Goal: Task Accomplishment & Management: Manage account settings

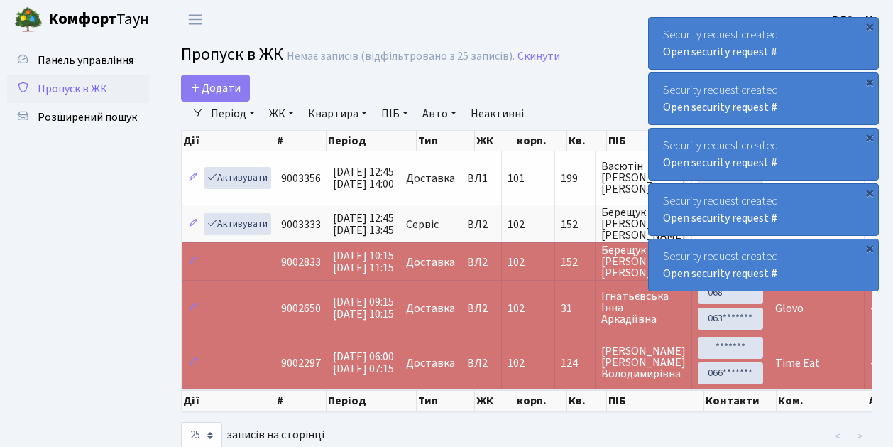
select select "25"
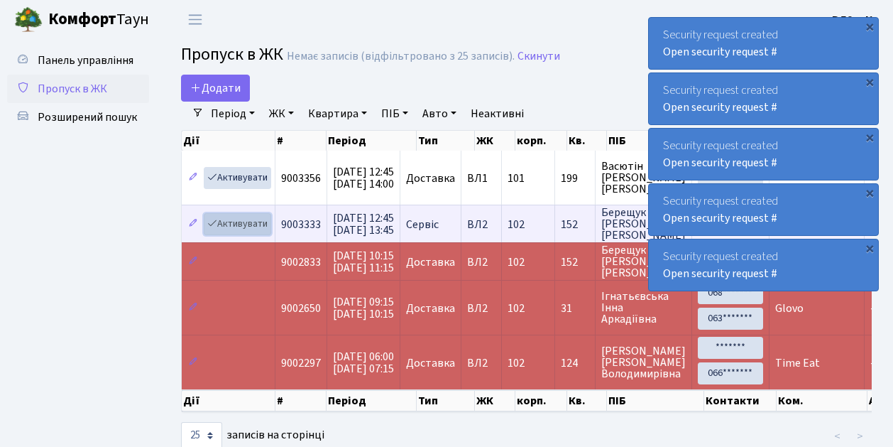
click at [231, 219] on link "Активувати" at bounding box center [237, 224] width 67 height 22
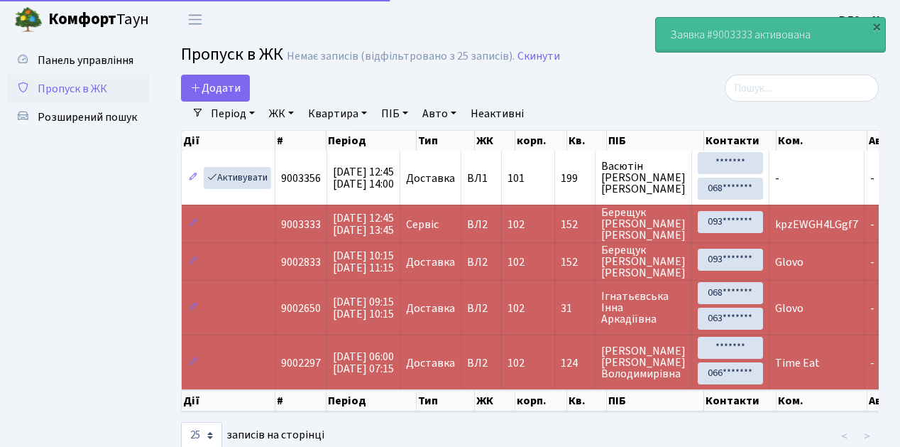
select select "25"
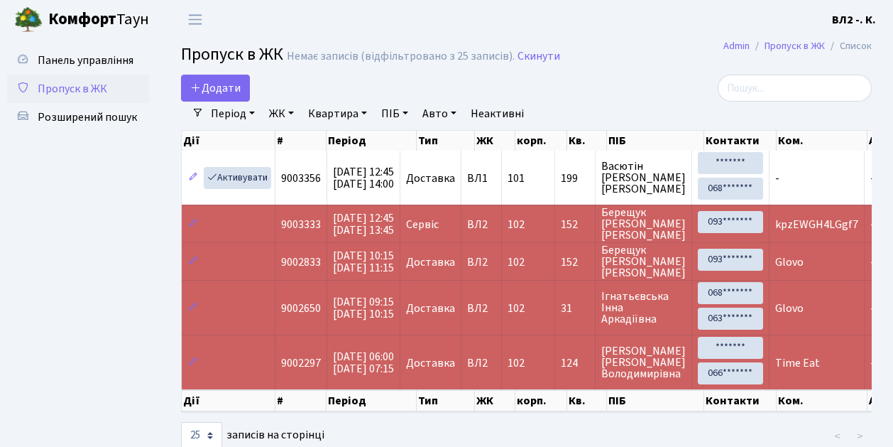
click at [809, 224] on span "kpzEWGH4LGgf7" at bounding box center [816, 225] width 83 height 16
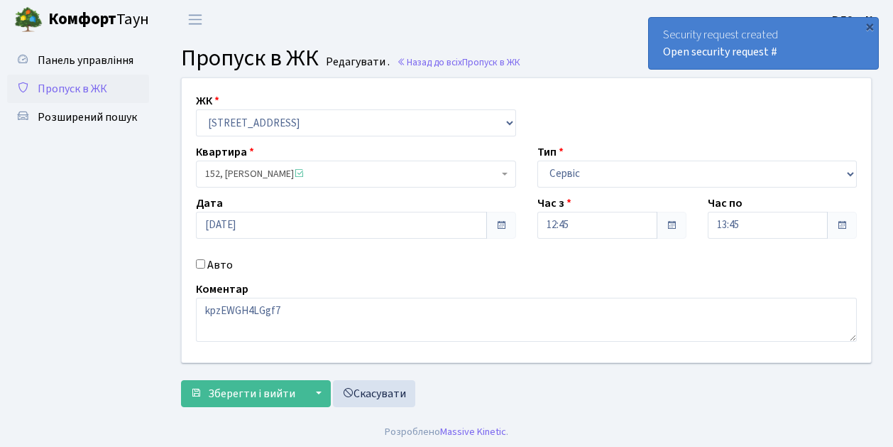
click at [89, 90] on span "Пропуск в ЖК" at bounding box center [73, 89] width 70 height 16
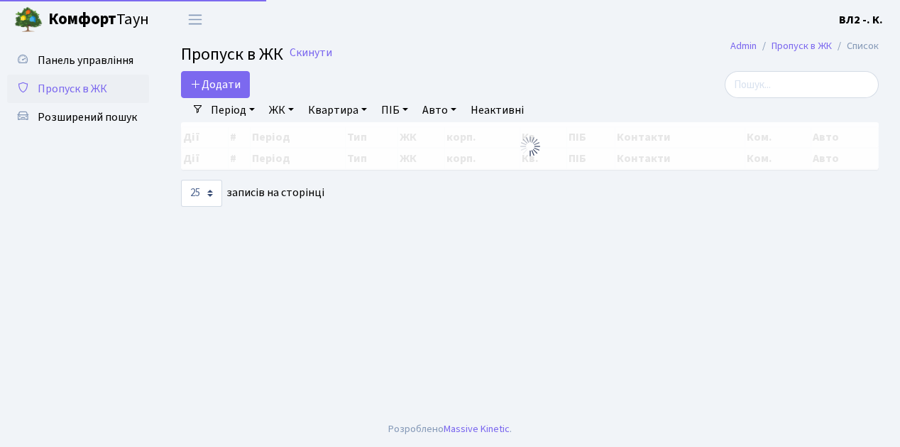
select select "25"
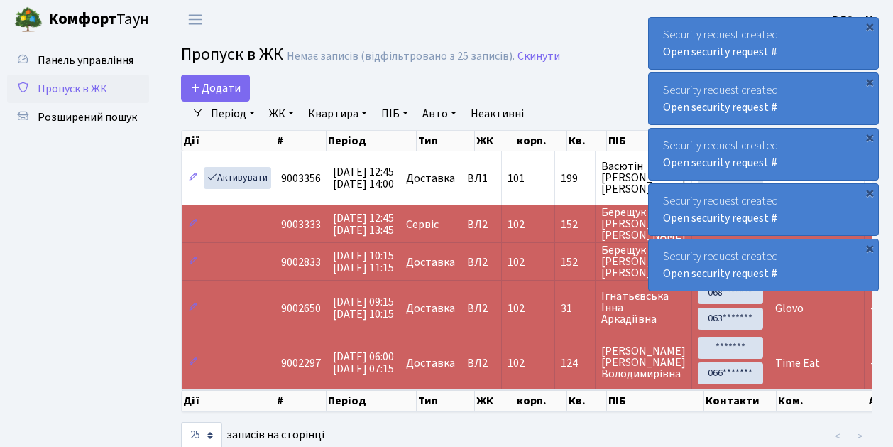
drag, startPoint x: 234, startPoint y: 225, endPoint x: 244, endPoint y: 222, distance: 9.9
click at [234, 225] on td at bounding box center [229, 224] width 94 height 38
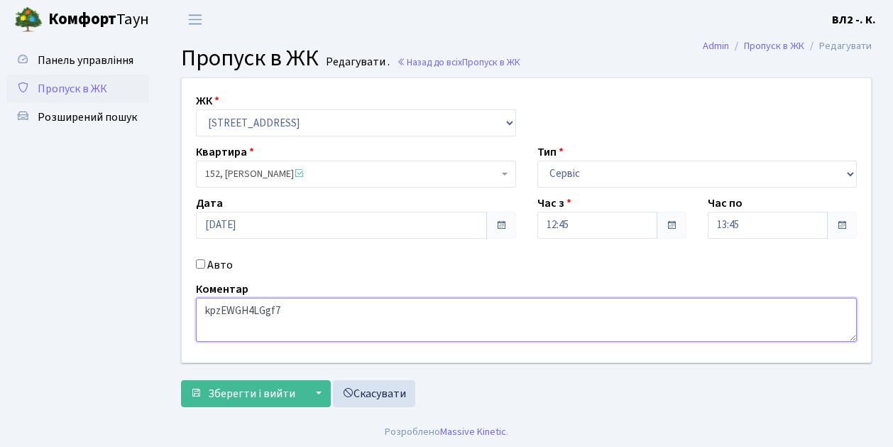
drag, startPoint x: 287, startPoint y: 310, endPoint x: 206, endPoint y: 311, distance: 81.0
click at [206, 311] on textarea "kpzEWGH4LGgf7" at bounding box center [526, 320] width 661 height 44
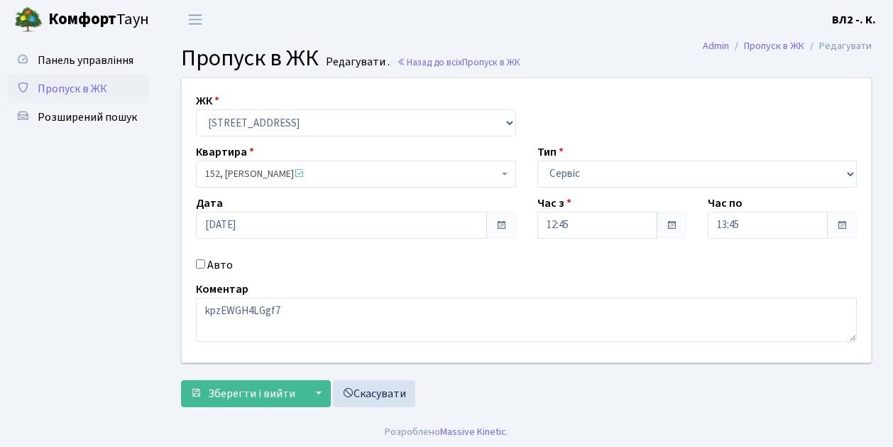
click at [135, 300] on ul "Панель управління Пропуск в ЖК Розширений пошук" at bounding box center [78, 226] width 142 height 361
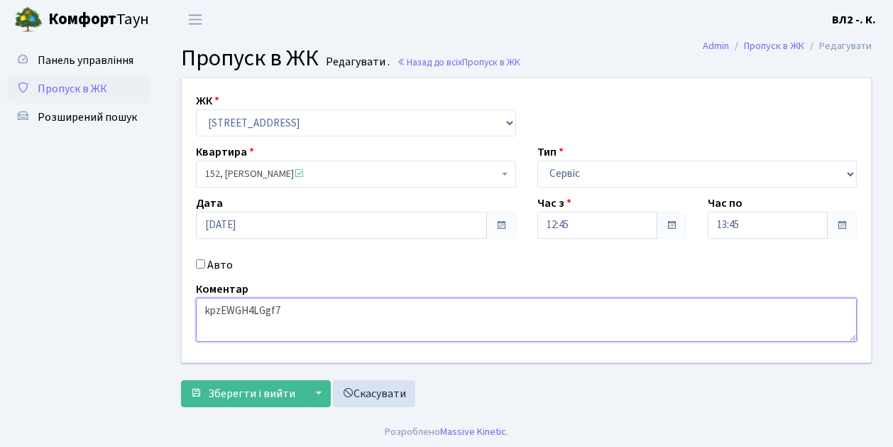
click at [185, 313] on div "Коментар kpzEWGH4LGgf7" at bounding box center [526, 310] width 682 height 61
click at [305, 315] on textarea "kpzEWGH4LGgf7" at bounding box center [526, 320] width 661 height 44
